Goal: Navigation & Orientation: Understand site structure

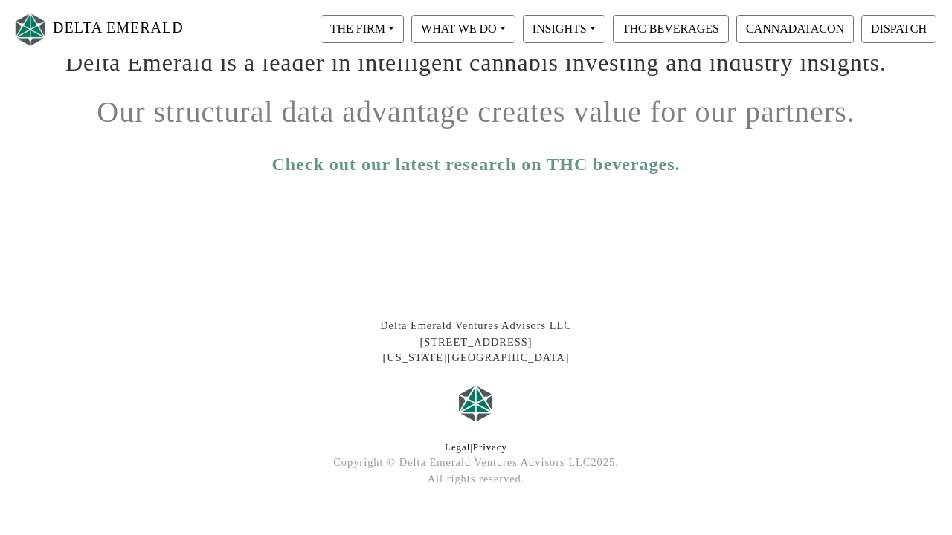
scroll to position [288, 0]
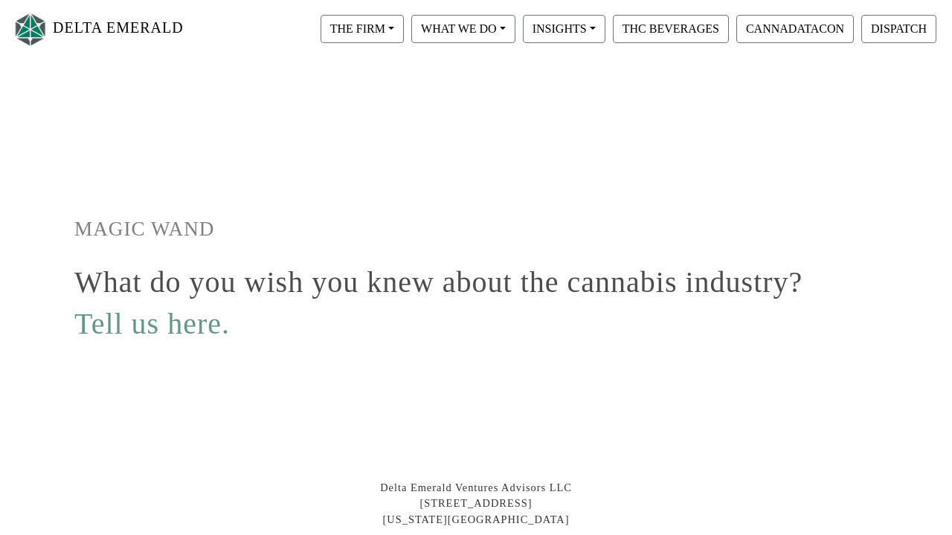
scroll to position [196, 0]
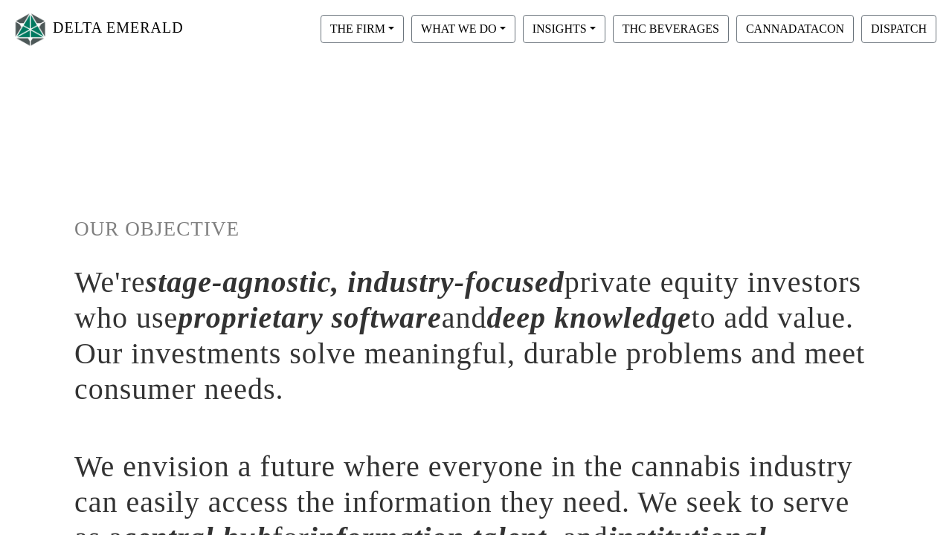
scroll to position [76, 0]
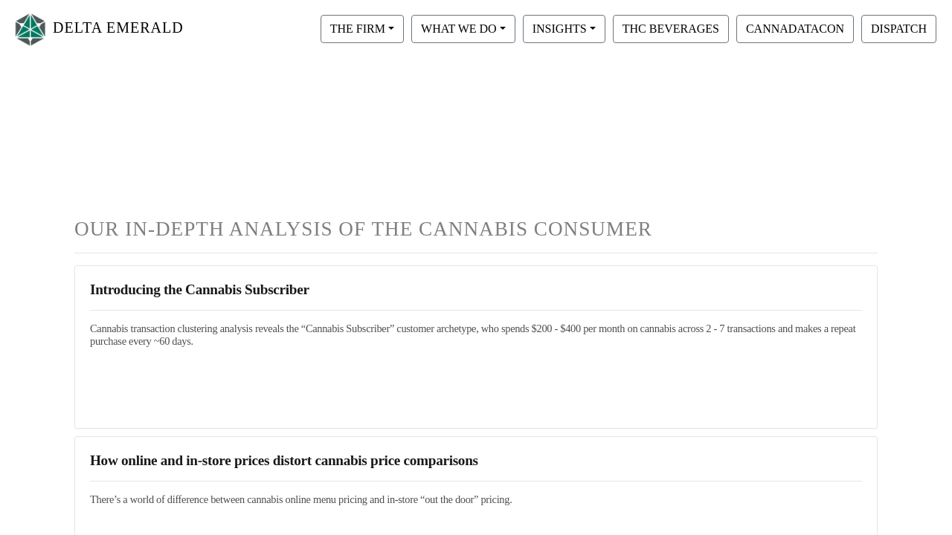
scroll to position [161, 0]
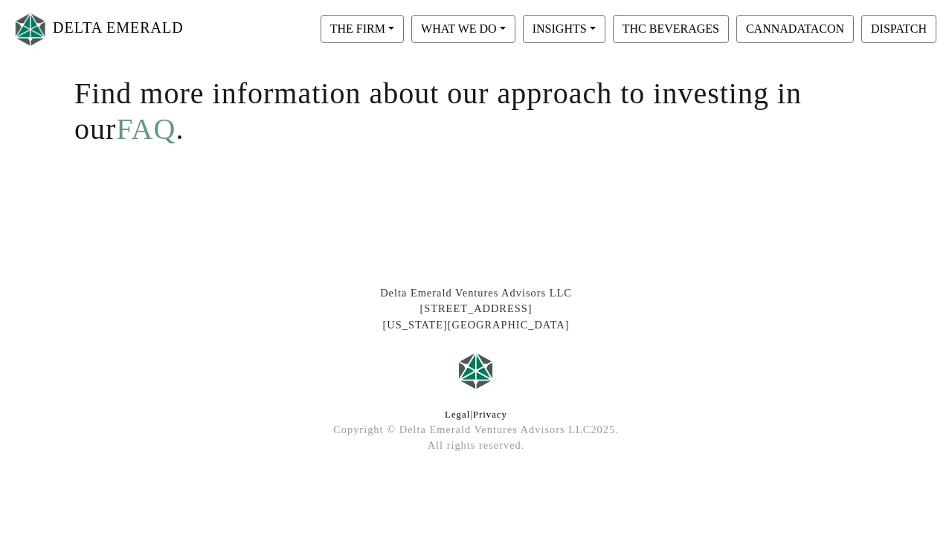
scroll to position [487, 0]
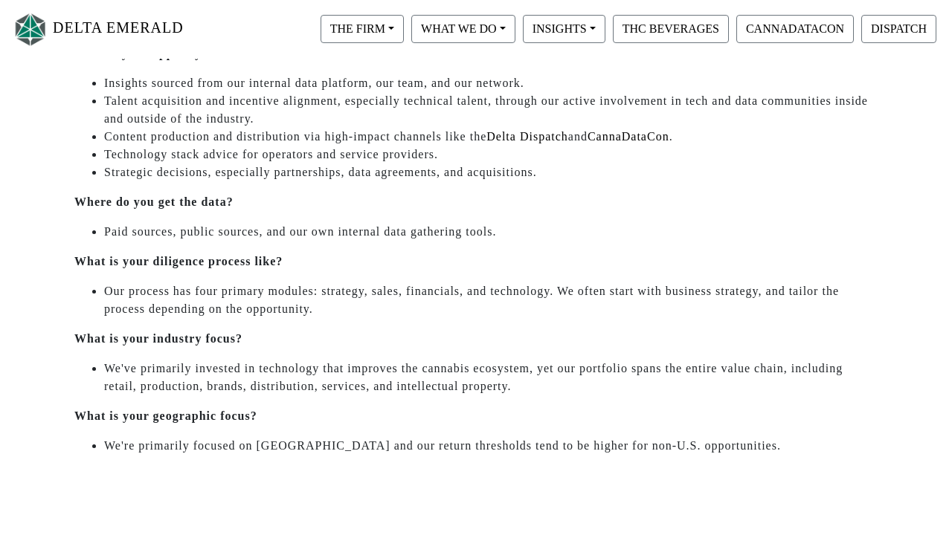
scroll to position [744, 0]
